Goal: Connect with others: Connect with others

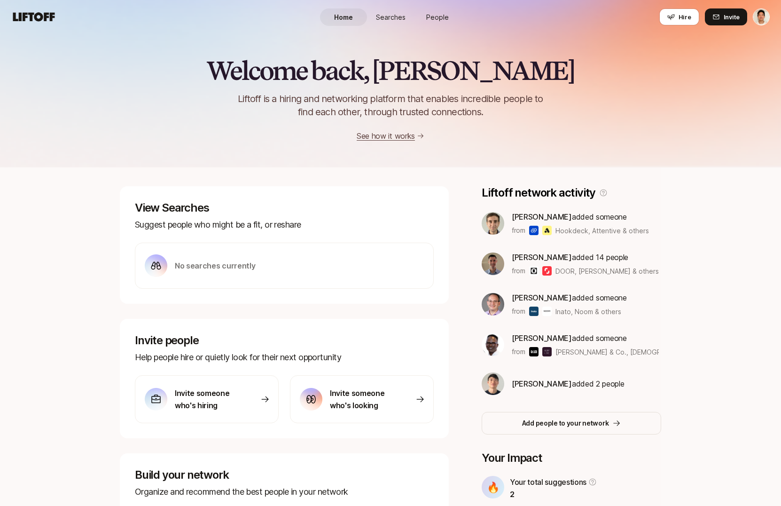
click at [437, 27] on div "Home Searches People Hire" at bounding box center [390, 17] width 141 height 34
click at [433, 9] on link "People" at bounding box center [437, 16] width 47 height 17
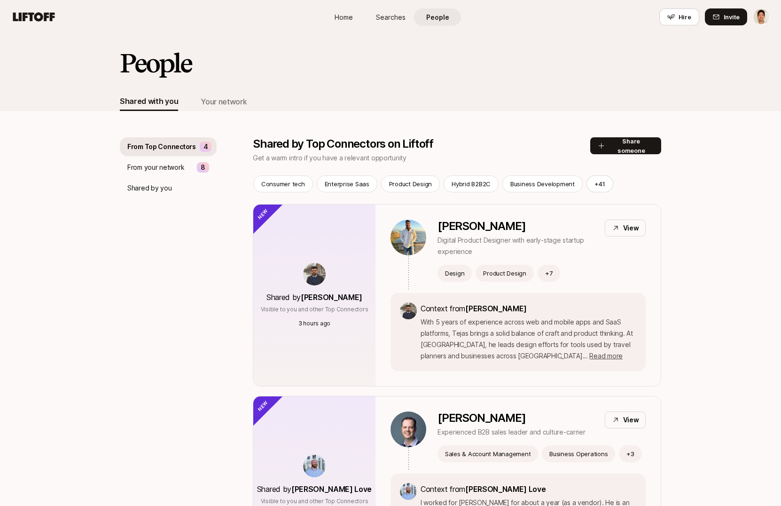
click at [166, 166] on p "From your network" at bounding box center [155, 167] width 57 height 11
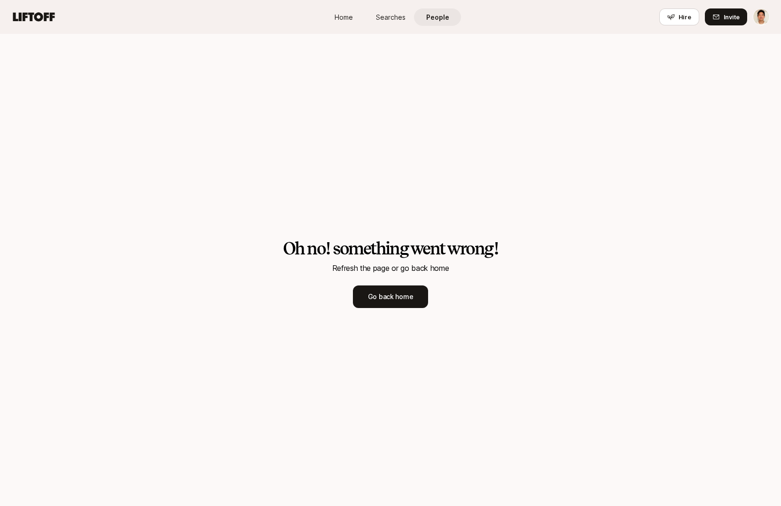
click at [184, 161] on div "Oh no! something went wrong! Refresh the page or go back home Go back home" at bounding box center [390, 273] width 781 height 389
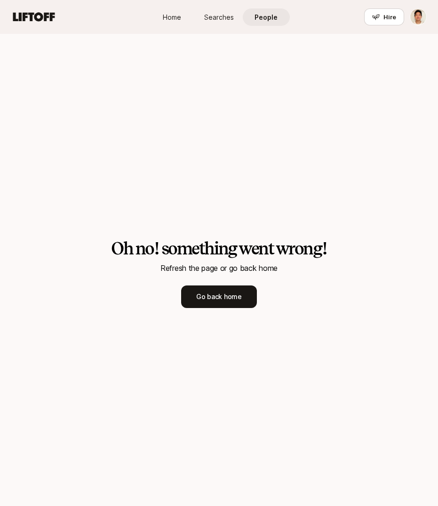
click at [382, 114] on div "Oh no! something went wrong! Refresh the page or go back home Go back home" at bounding box center [219, 273] width 438 height 389
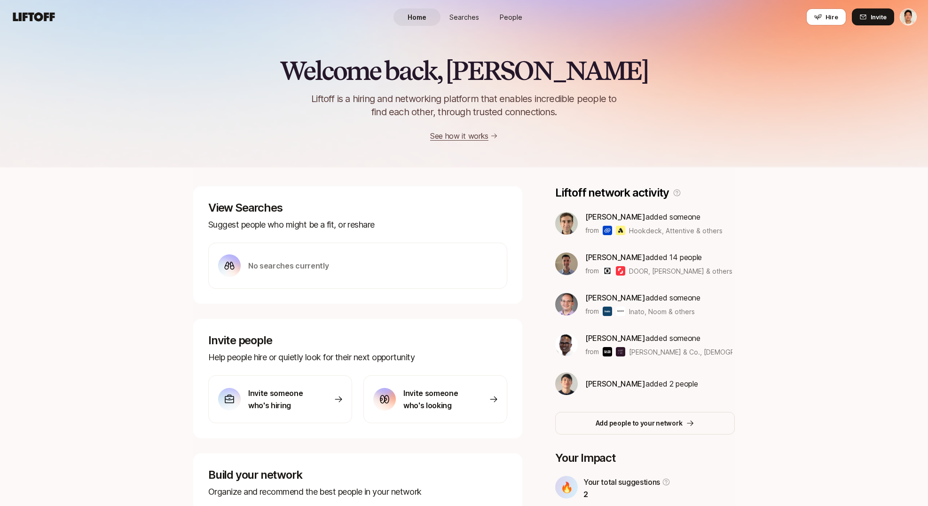
click at [510, 20] on span "People" at bounding box center [511, 17] width 23 height 10
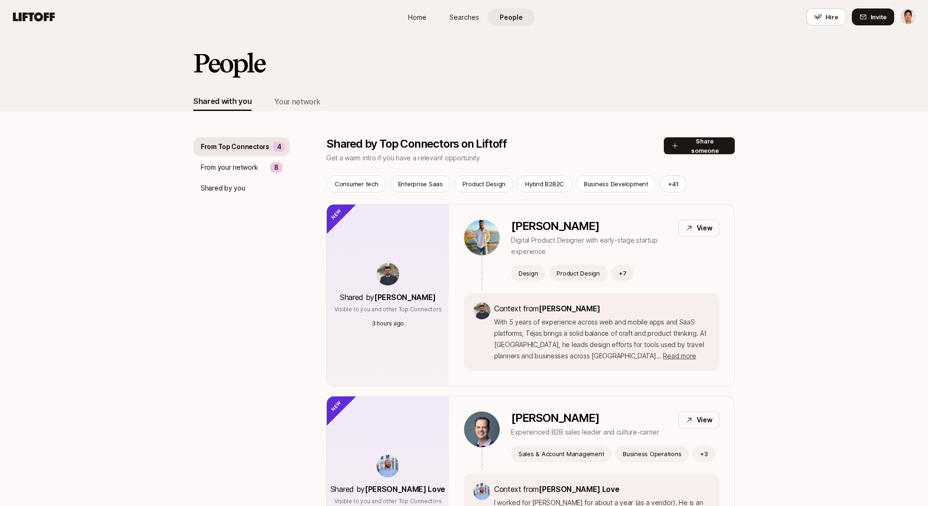
click at [242, 166] on p "From your network" at bounding box center [229, 167] width 57 height 11
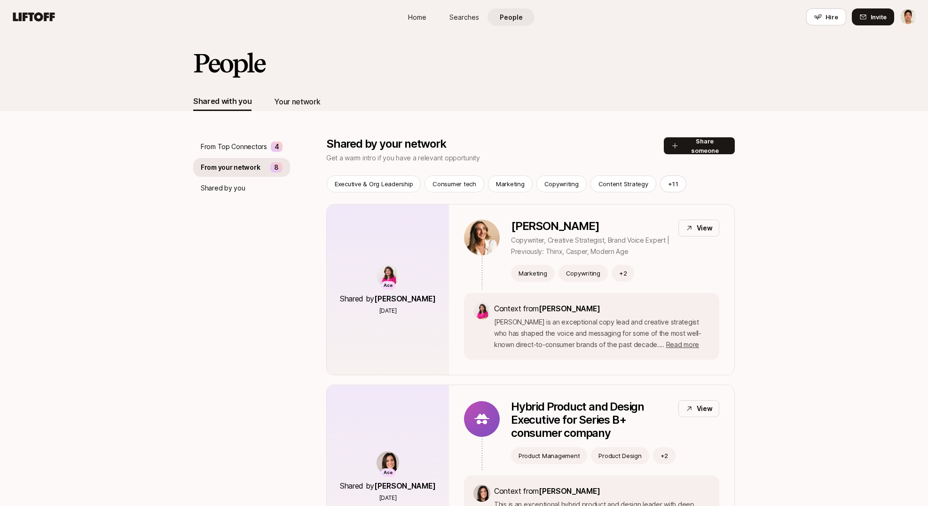
click at [314, 106] on div "Your network" at bounding box center [297, 101] width 46 height 12
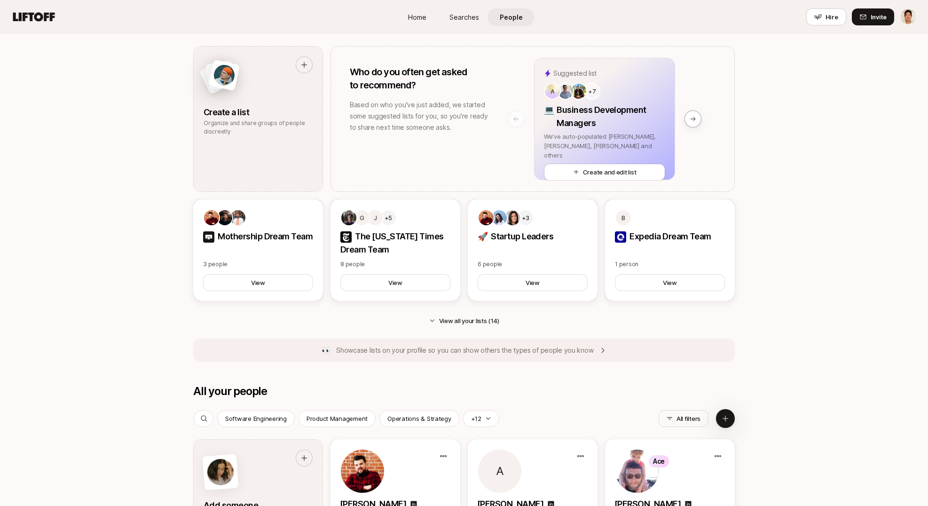
scroll to position [1283, 0]
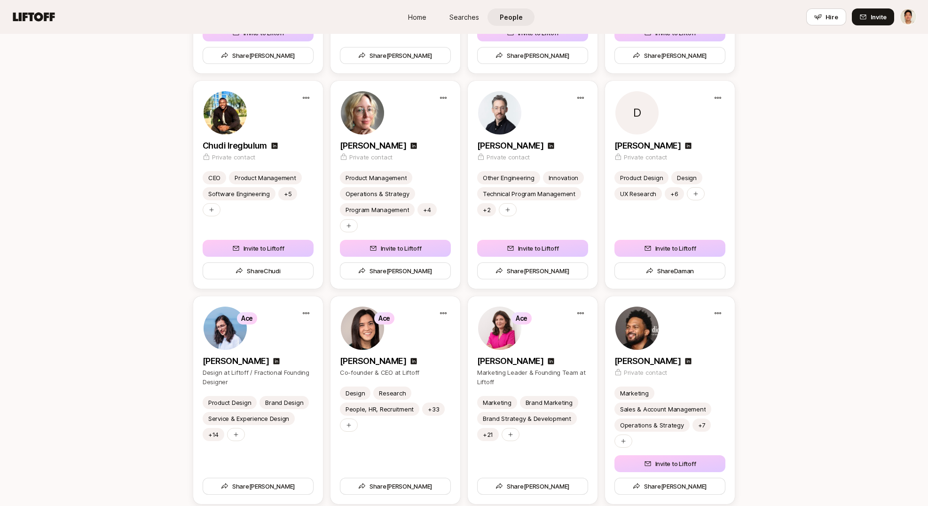
click at [193, 309] on div "Ace [PERSON_NAME] Design at Liftoff / Fractional Founding Designer" at bounding box center [258, 346] width 130 height 100
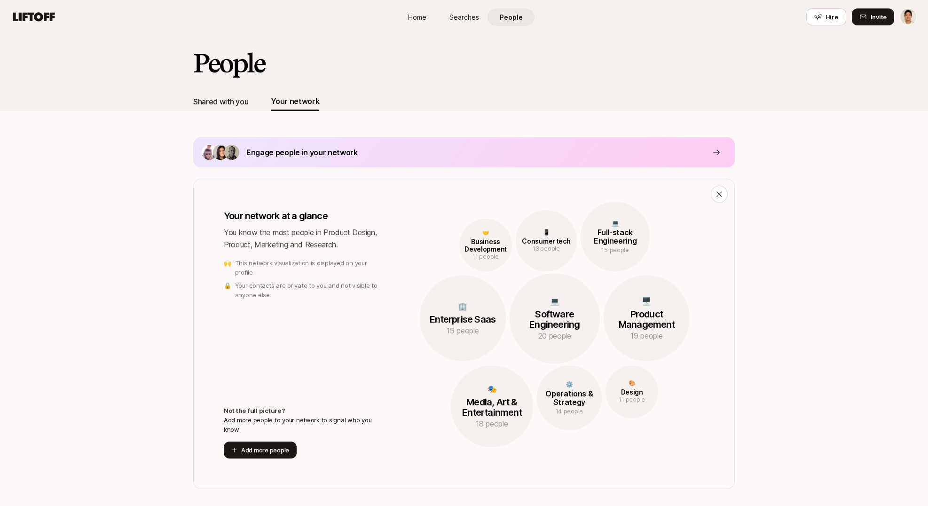
click at [225, 104] on div "Shared with you" at bounding box center [220, 101] width 55 height 12
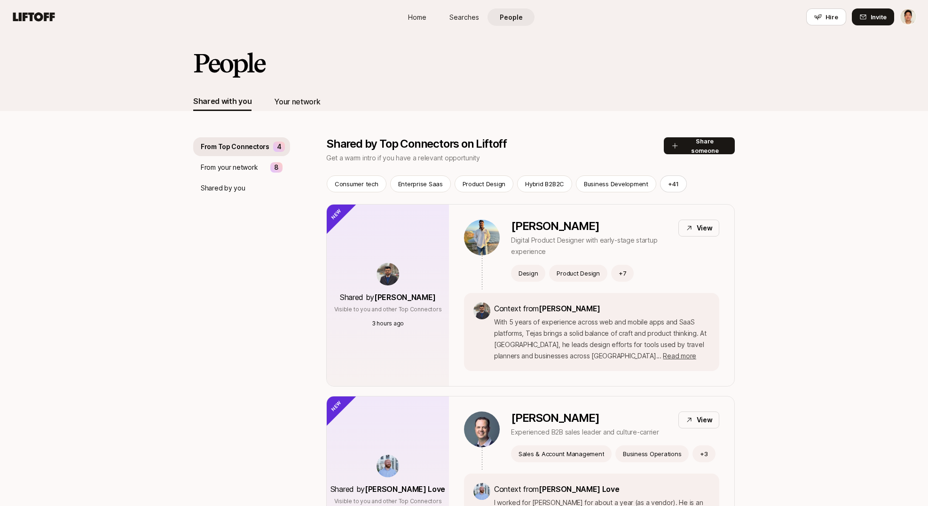
click at [303, 101] on div "Your network" at bounding box center [297, 101] width 46 height 12
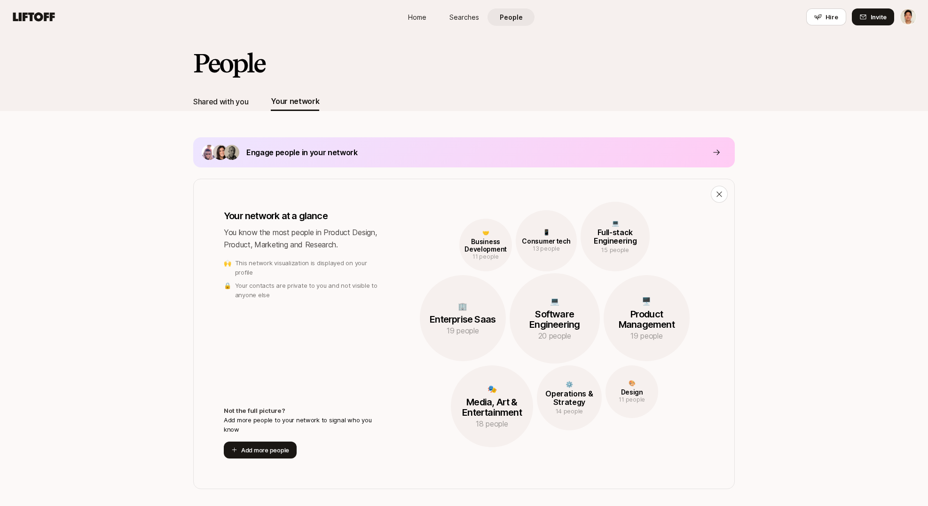
click at [239, 102] on div "Shared with you" at bounding box center [220, 101] width 55 height 12
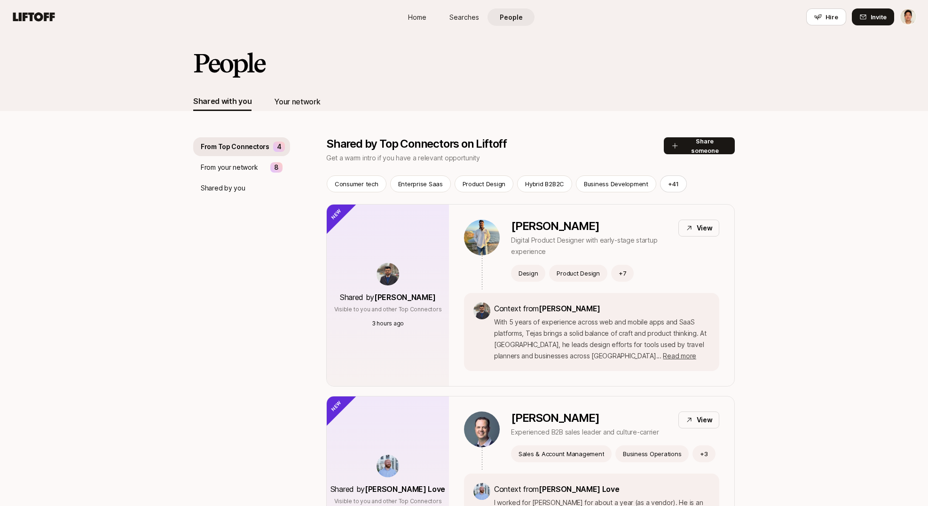
click at [299, 106] on div "Your network" at bounding box center [297, 101] width 46 height 12
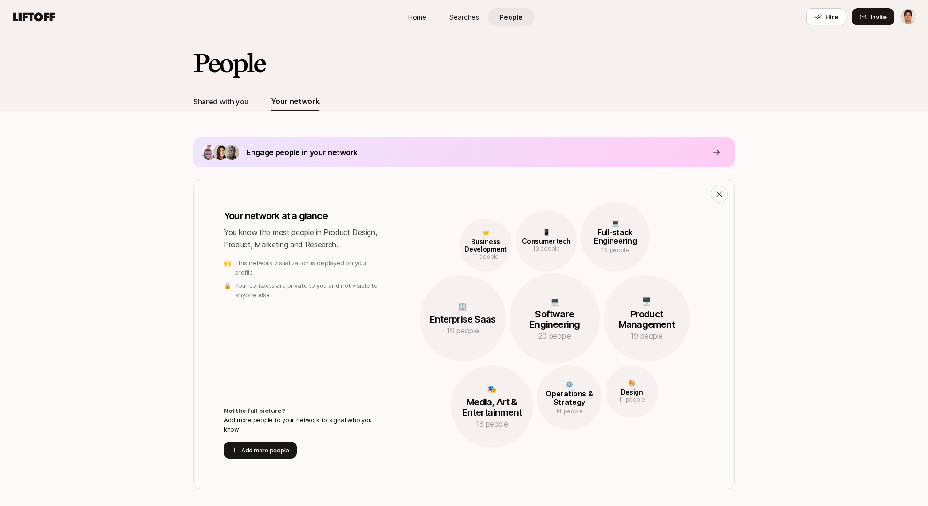
click at [221, 106] on div "Shared with you" at bounding box center [220, 101] width 55 height 12
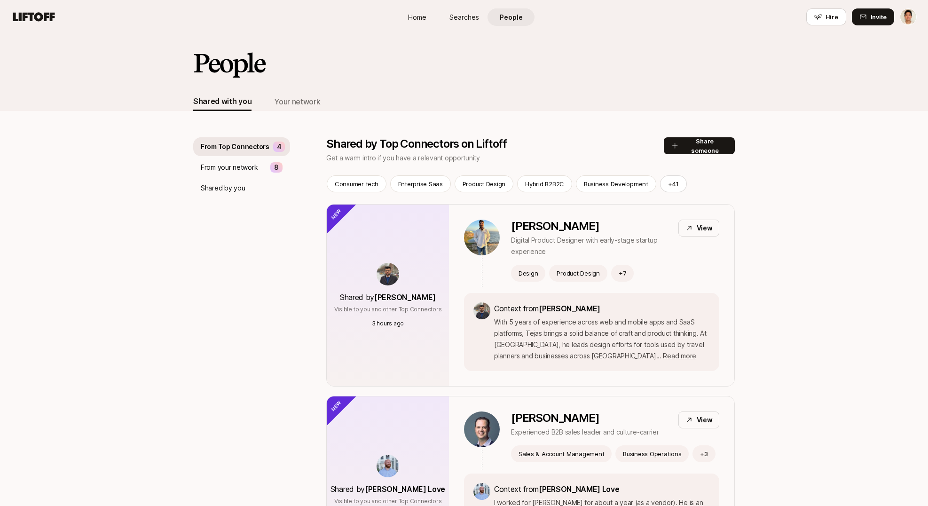
click at [415, 20] on span "Home" at bounding box center [417, 17] width 18 height 10
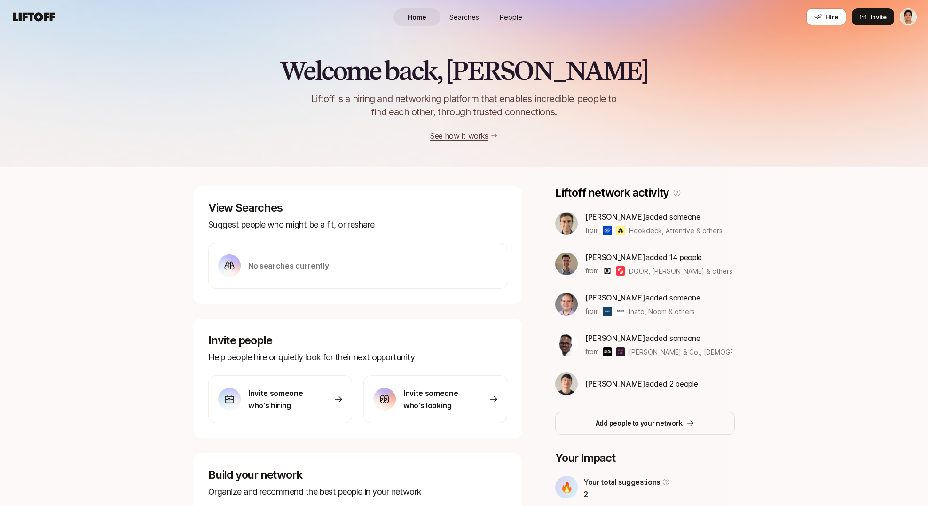
click at [415, 20] on span "Home" at bounding box center [417, 17] width 19 height 10
click at [514, 17] on span "People" at bounding box center [511, 17] width 23 height 10
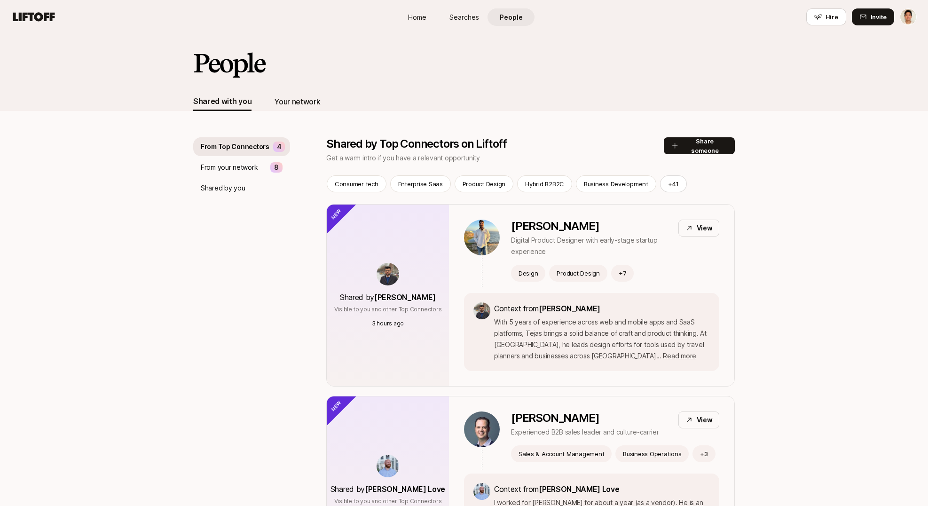
click at [301, 104] on div "Your network" at bounding box center [297, 101] width 46 height 12
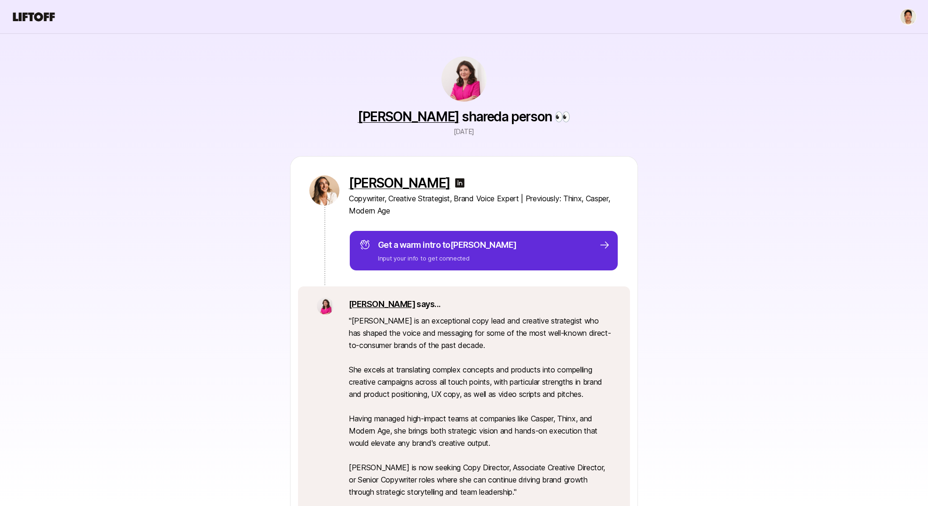
click at [674, 135] on div "[PERSON_NAME] shared a person 👀 [DATE] [PERSON_NAME] Copywriter, Creative Strat…" at bounding box center [463, 339] width 541 height 611
